Goal: Task Accomplishment & Management: Manage account settings

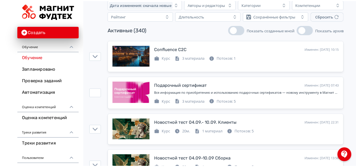
scroll to position [50, 0]
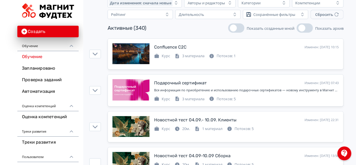
click at [211, 32] on div "Активные (340) Показать созданные мной Показать архив" at bounding box center [226, 27] width 236 height 9
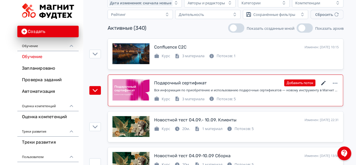
click at [323, 83] on icon at bounding box center [323, 83] width 4 height 4
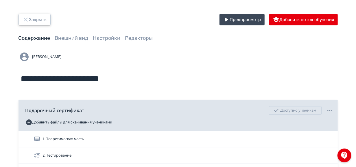
click at [38, 19] on button "Закрыть" at bounding box center [35, 20] width 32 height 12
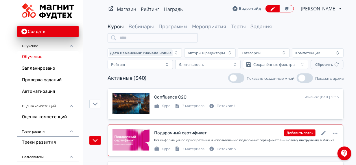
click at [200, 135] on div "Подарочный сертификат" at bounding box center [180, 133] width 53 height 7
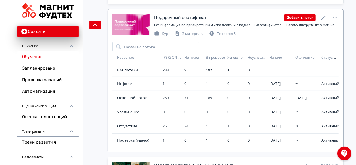
scroll to position [124, 0]
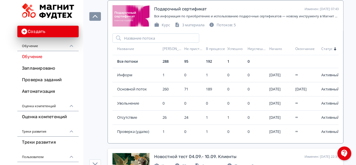
click at [129, 61] on link "Все потоки" at bounding box center [127, 61] width 21 height 5
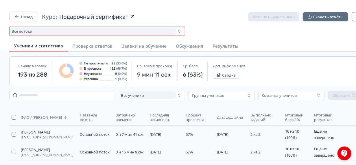
click at [179, 32] on icon "button" at bounding box center [179, 31] width 5 height 5
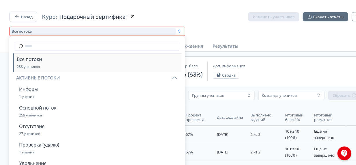
click at [249, 32] on div "Все потоки Все потоки 288 учеников Активные потоки Информ 1 ученик Основной пот…" at bounding box center [185, 31] width 352 height 9
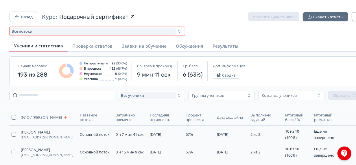
click at [180, 31] on icon "button" at bounding box center [179, 31] width 5 height 5
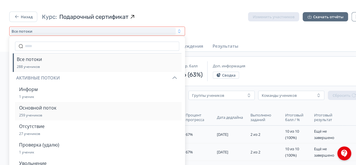
click at [37, 108] on span "Основной поток" at bounding box center [37, 107] width 37 height 7
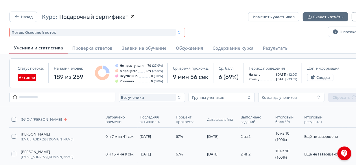
click at [181, 33] on icon "button" at bounding box center [179, 32] width 5 height 5
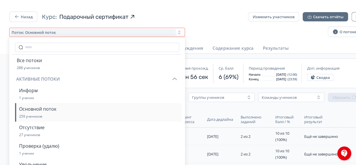
click at [222, 25] on div "Назад Курс: Подарочный сертификат Изменить участников Скачать отчёты Поток: Осн…" at bounding box center [185, 25] width 352 height 26
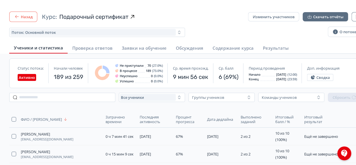
click at [32, 17] on button "Назад" at bounding box center [23, 17] width 28 height 10
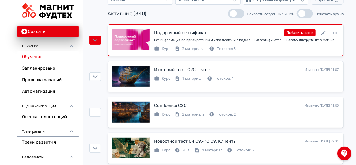
scroll to position [38, 0]
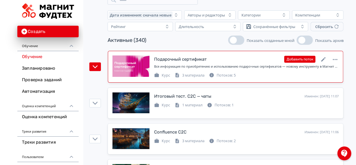
click at [177, 53] on link "Подарочный сертификат Изменен: [DATE] 11:10 Добавить поток Вся информация по пр…" at bounding box center [225, 67] width 235 height 32
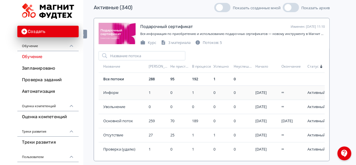
scroll to position [71, 14]
click at [110, 92] on span "Информ" at bounding box center [124, 93] width 43 height 6
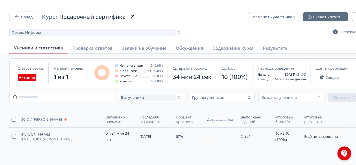
scroll to position [0, 14]
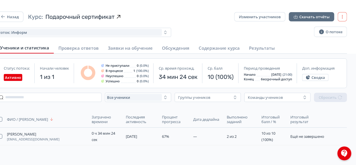
click at [345, 16] on button "button" at bounding box center [342, 16] width 9 height 9
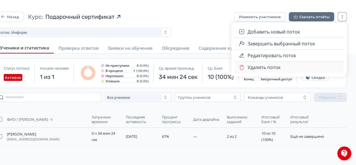
click at [278, 69] on span "Удалить поток" at bounding box center [264, 67] width 33 height 7
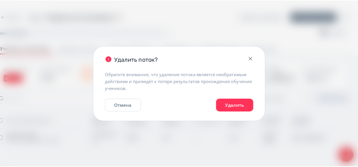
scroll to position [0, 12]
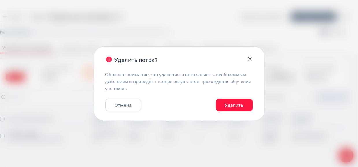
click at [227, 103] on button "Удалить" at bounding box center [234, 105] width 37 height 13
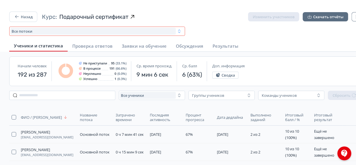
click at [181, 30] on icon "button" at bounding box center [179, 31] width 5 height 5
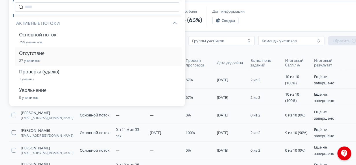
scroll to position [58, 0]
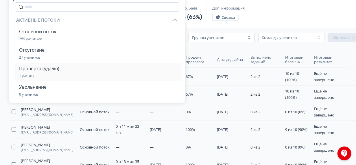
click at [78, 70] on button "Проверка (удалю) 1 ученик" at bounding box center [98, 72] width 159 height 19
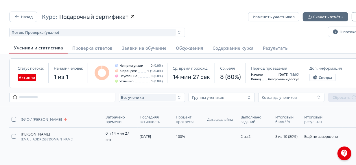
scroll to position [0, 14]
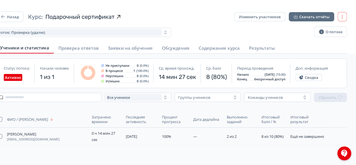
click at [344, 17] on button "button" at bounding box center [342, 16] width 9 height 9
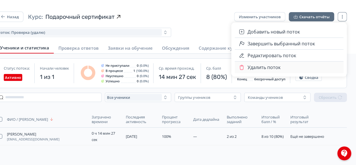
click at [277, 67] on span "Удалить поток" at bounding box center [264, 67] width 33 height 7
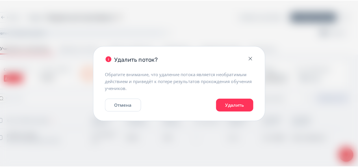
scroll to position [0, 12]
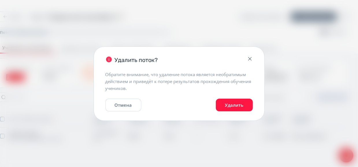
click at [234, 103] on button "Удалить" at bounding box center [234, 105] width 37 height 13
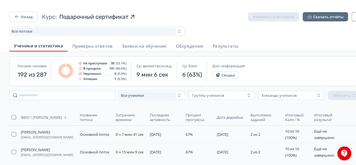
scroll to position [0, 14]
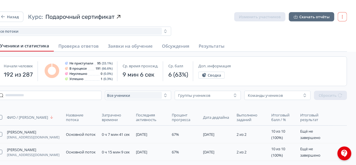
click at [344, 18] on icon "button" at bounding box center [342, 16] width 5 height 5
click at [279, 51] on div "Ученики и статистика [PERSON_NAME] ответов Заявки на обучение Обсуждения Резуль…" at bounding box center [171, 45] width 352 height 11
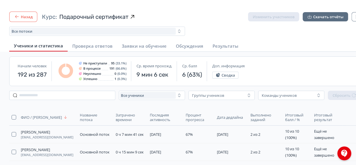
click at [29, 19] on button "Назад" at bounding box center [23, 17] width 28 height 10
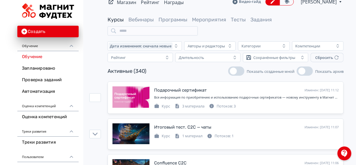
click at [122, 89] on div at bounding box center [130, 96] width 37 height 21
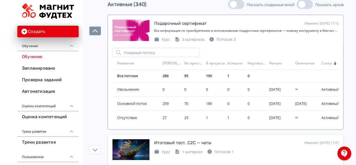
scroll to position [74, 0]
click at [132, 76] on link "Все потоки" at bounding box center [127, 75] width 21 height 5
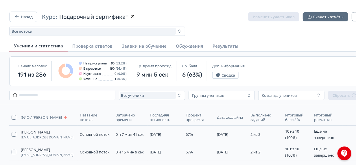
scroll to position [0, 14]
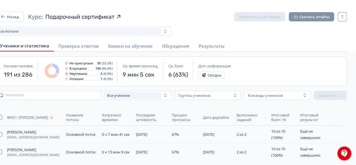
click at [314, 16] on button "Скачать отчёты" at bounding box center [311, 16] width 45 height 9
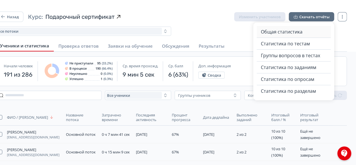
click at [285, 32] on span "Общая статистика" at bounding box center [282, 31] width 42 height 7
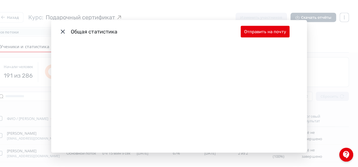
scroll to position [0, 12]
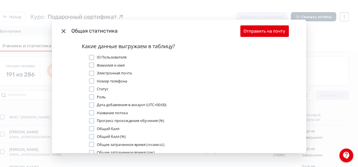
click at [63, 30] on icon "Modal" at bounding box center [63, 31] width 7 height 7
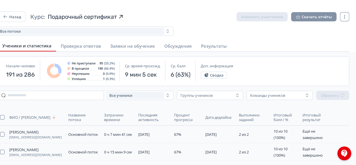
click at [311, 18] on button "Скачать отчёты" at bounding box center [313, 16] width 45 height 9
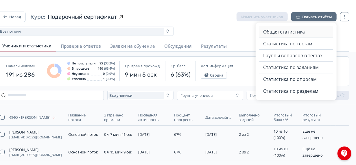
click at [283, 34] on span "Общая статистика" at bounding box center [284, 31] width 42 height 7
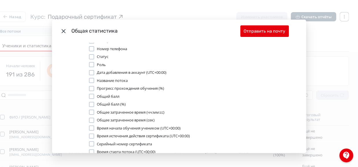
scroll to position [33, 0]
click at [90, 87] on div "Modal" at bounding box center [91, 88] width 5 height 5
click at [91, 88] on div "Modal" at bounding box center [91, 88] width 5 height 5
click at [90, 120] on div "Modal" at bounding box center [91, 119] width 5 height 5
click at [92, 128] on div "Modal" at bounding box center [91, 127] width 5 height 5
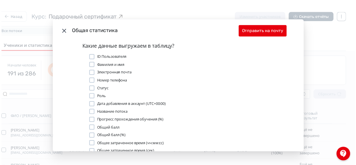
scroll to position [5, 0]
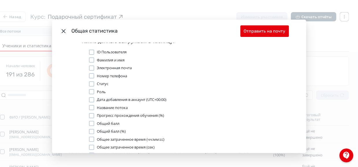
click at [105, 65] on span "Электронная почта" at bounding box center [114, 68] width 35 height 6
click at [259, 30] on button "Отправить на почту" at bounding box center [265, 31] width 49 height 12
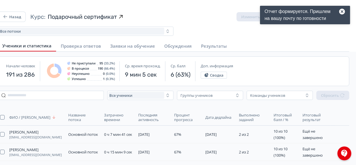
click at [203, 29] on div "Все потоки" at bounding box center [174, 31] width 352 height 9
click at [8, 14] on icon "button" at bounding box center [5, 17] width 6 height 6
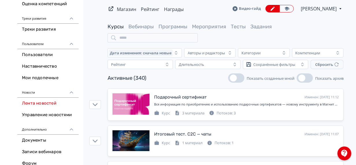
scroll to position [191, 0]
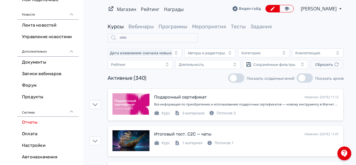
click at [29, 121] on link "Отчеты" at bounding box center [47, 123] width 61 height 12
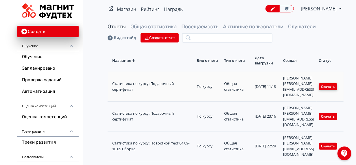
click at [333, 83] on button "Скачать" at bounding box center [328, 86] width 18 height 7
click at [36, 62] on link "Обучение" at bounding box center [47, 57] width 61 height 12
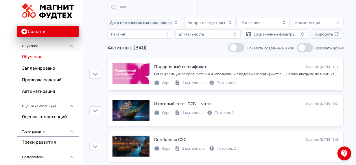
scroll to position [33, 0]
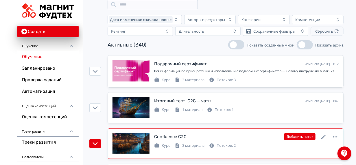
click at [214, 134] on div "Confluence C2C Изменен: [DATE] 11:06 Добавить поток" at bounding box center [246, 137] width 185 height 8
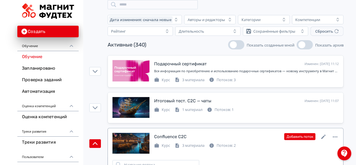
scroll to position [102, 0]
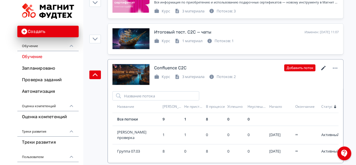
click at [322, 69] on icon at bounding box center [323, 68] width 4 height 4
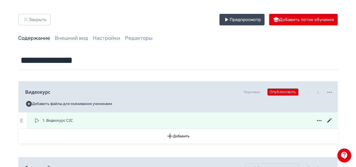
scroll to position [176, 0]
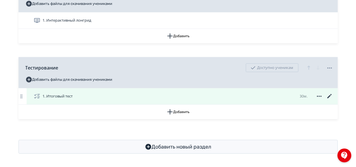
click at [329, 96] on icon at bounding box center [329, 96] width 4 height 4
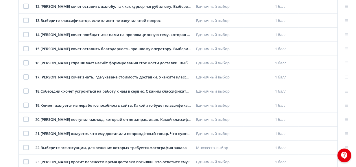
scroll to position [323, 0]
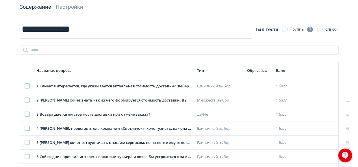
scroll to position [0, 0]
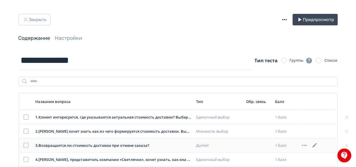
click at [315, 145] on icon at bounding box center [315, 145] width 4 height 4
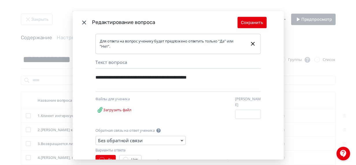
scroll to position [8, 0]
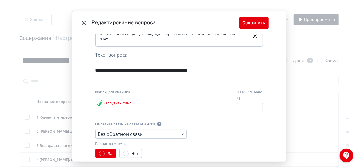
click at [308, 85] on div "**********" at bounding box center [179, 83] width 358 height 167
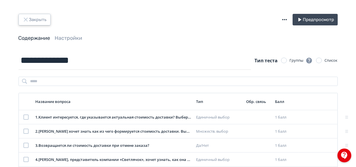
click at [23, 22] on icon "button" at bounding box center [25, 19] width 7 height 7
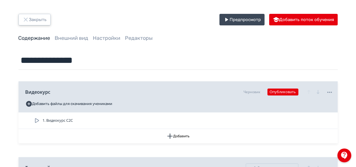
click at [25, 19] on icon "button" at bounding box center [26, 20] width 4 height 4
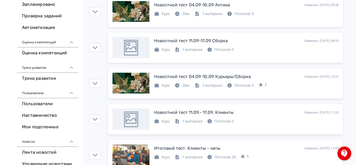
scroll to position [417, 0]
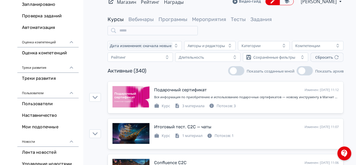
scroll to position [0, 0]
